Goal: Information Seeking & Learning: Learn about a topic

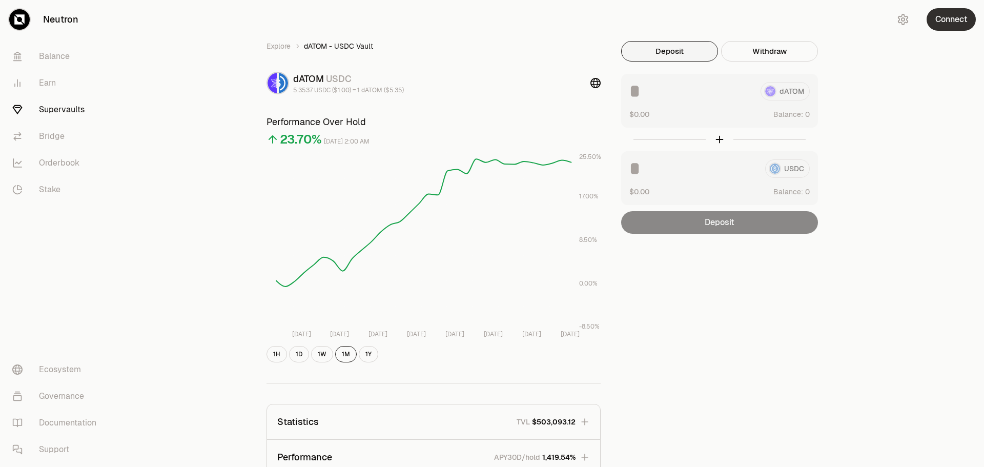
click at [951, 24] on button "Connect" at bounding box center [951, 19] width 49 height 23
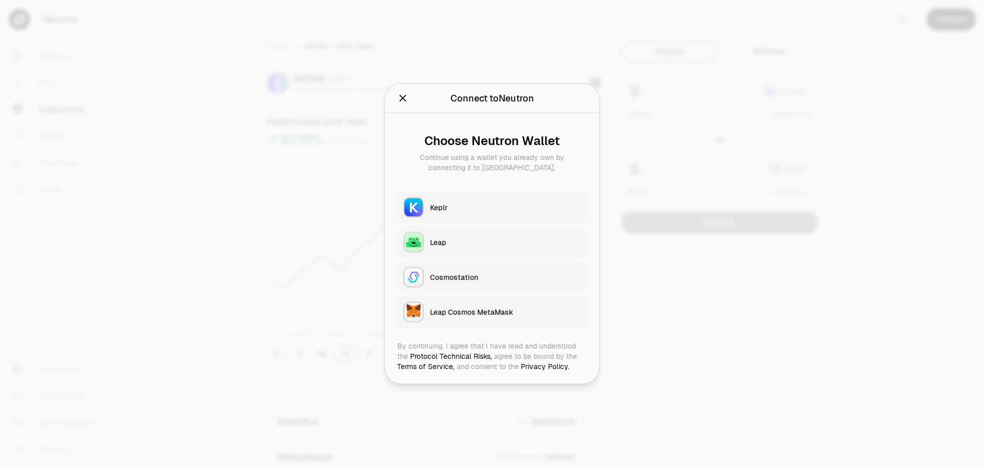
click at [469, 205] on div "Keplr" at bounding box center [505, 207] width 151 height 10
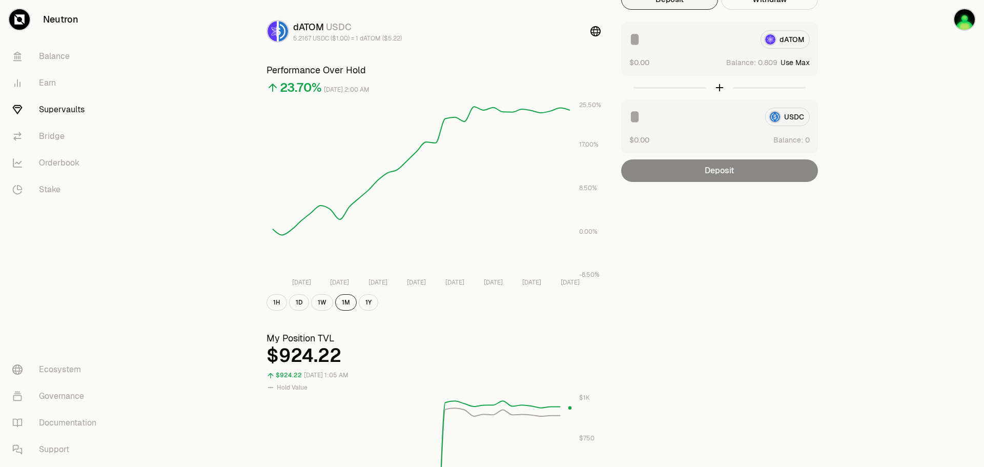
scroll to position [51, 0]
click at [66, 107] on link "Supervaults" at bounding box center [57, 109] width 107 height 27
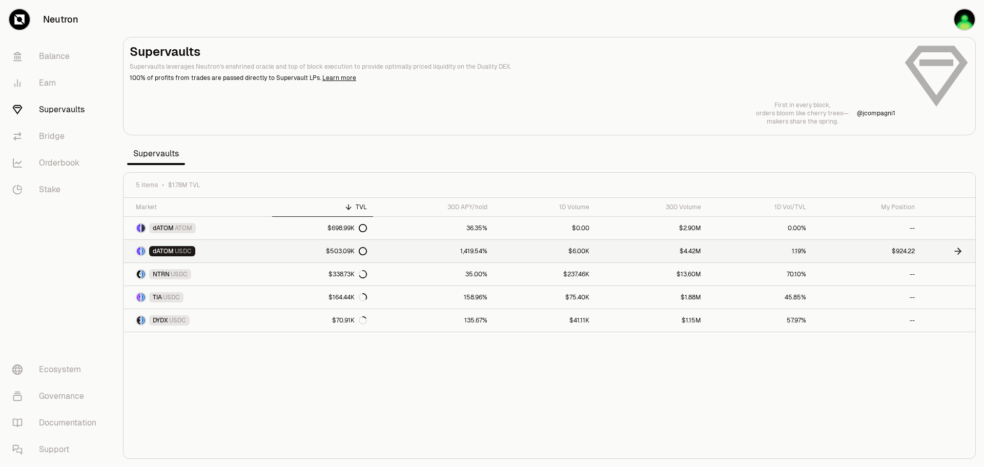
click at [173, 249] on span "dATOM" at bounding box center [163, 251] width 21 height 8
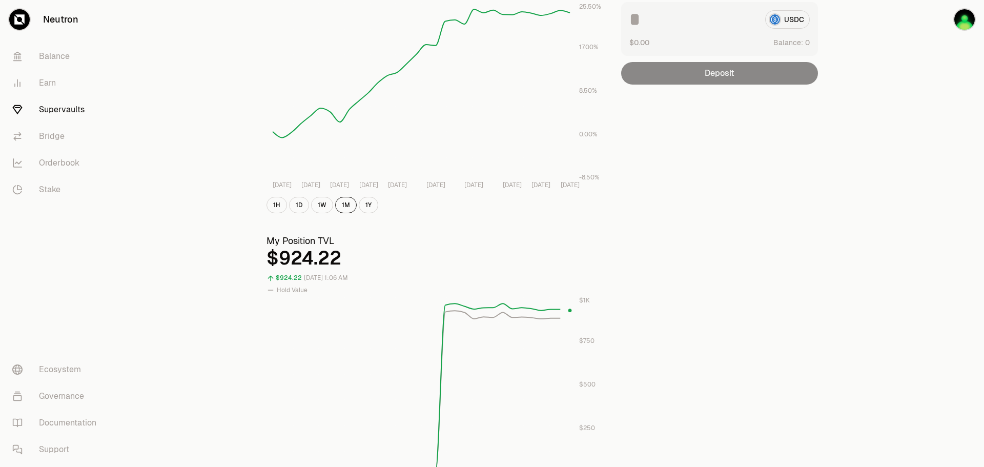
scroll to position [51, 0]
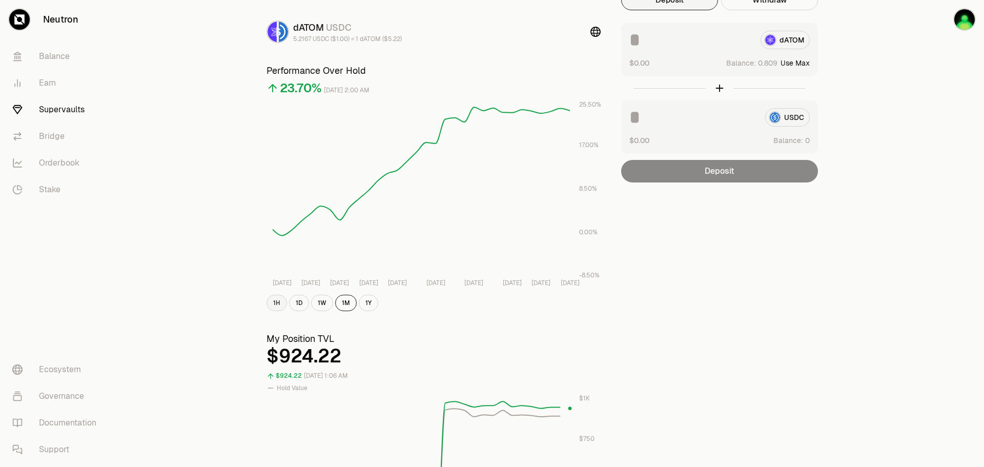
click at [276, 303] on button "1H" at bounding box center [277, 303] width 21 height 16
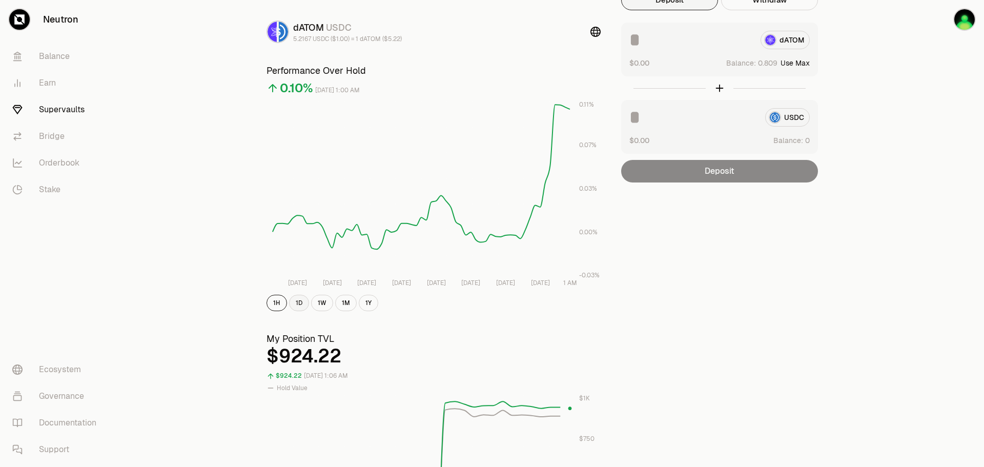
click at [298, 308] on button "1D" at bounding box center [299, 303] width 20 height 16
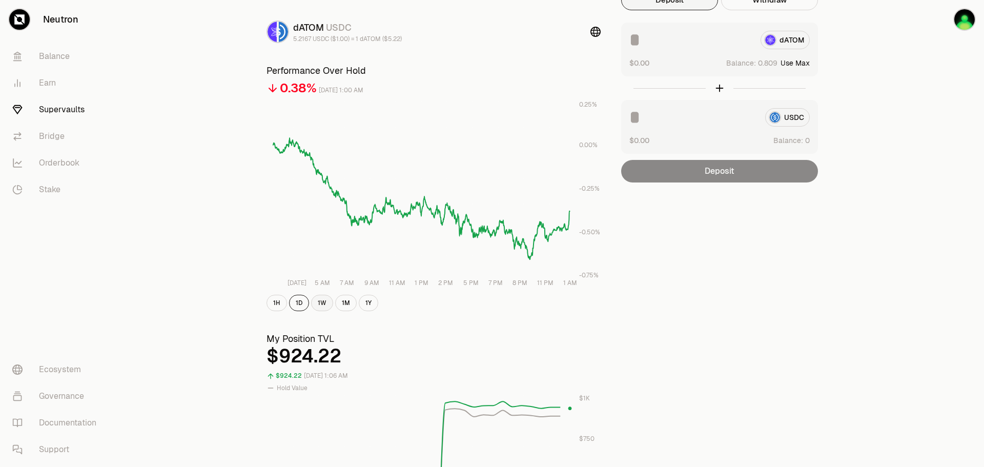
click at [323, 307] on button "1W" at bounding box center [322, 303] width 22 height 16
